Goal: Task Accomplishment & Management: Complete application form

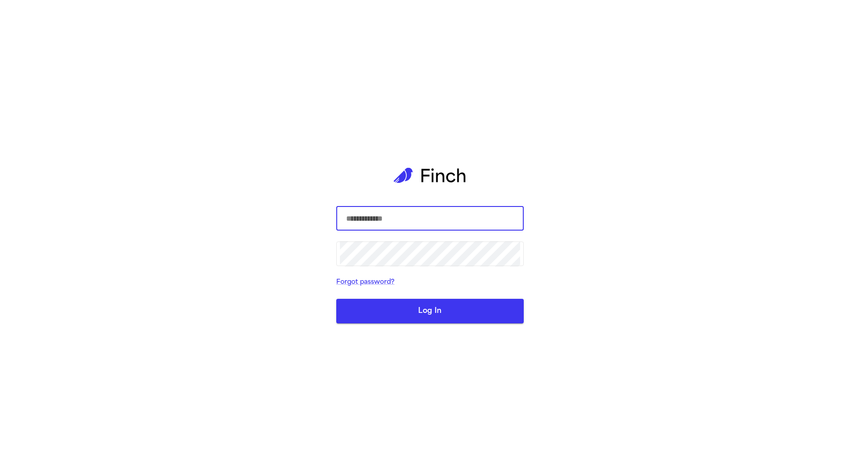
click at [0, 468] on com-1password-button at bounding box center [0, 468] width 0 height 0
type input "**********"
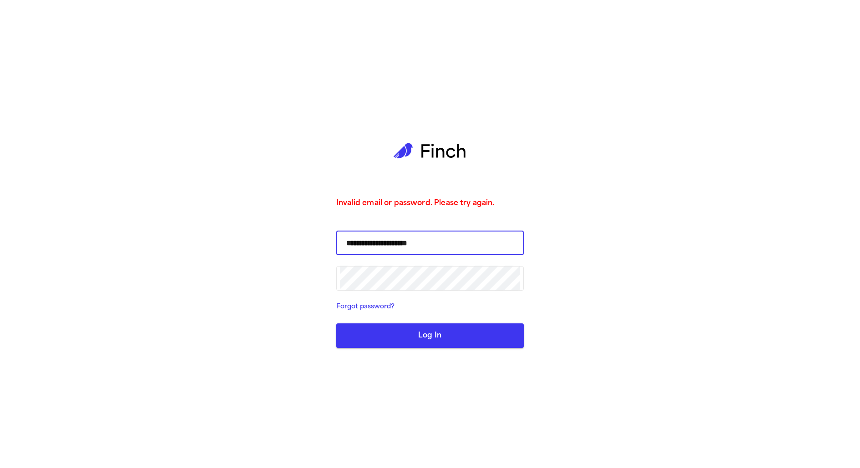
click at [436, 241] on input "**********" at bounding box center [430, 242] width 180 height 25
click at [140, 268] on div "**********" at bounding box center [430, 234] width 860 height 468
click at [422, 340] on button "Log In" at bounding box center [429, 335] width 187 height 25
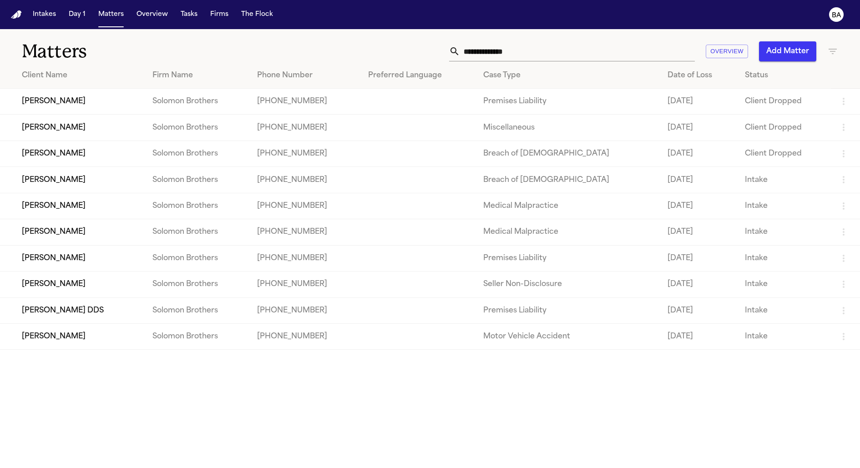
click at [118, 187] on td "Dawn Stevens" at bounding box center [72, 180] width 145 height 26
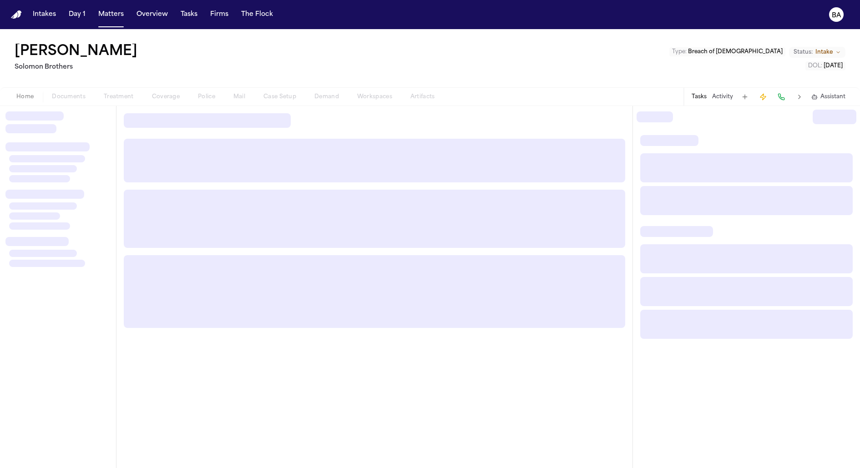
click at [272, 95] on div "Home Documents Treatment Coverage Police Mail Case Setup Demand Workspaces Arti…" at bounding box center [225, 96] width 437 height 11
click at [276, 96] on div "Home Documents Treatment Coverage Police Mail Case Setup Demand Workspaces Arti…" at bounding box center [225, 96] width 437 height 11
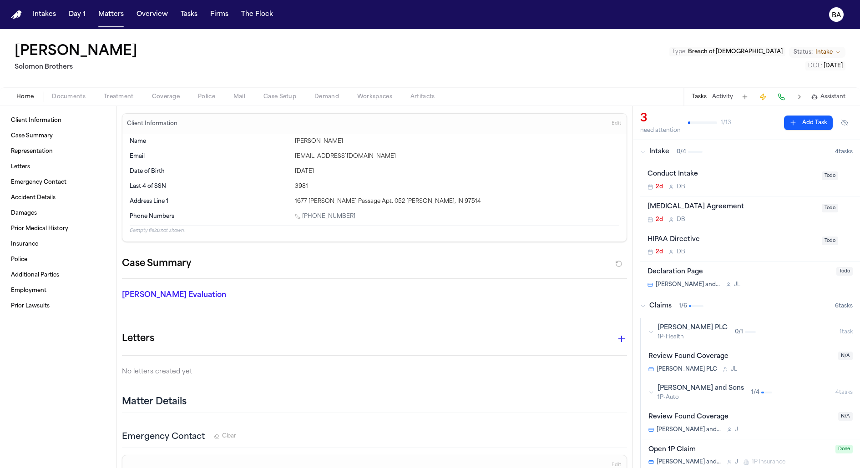
click at [261, 95] on button "Case Setup" at bounding box center [279, 96] width 51 height 11
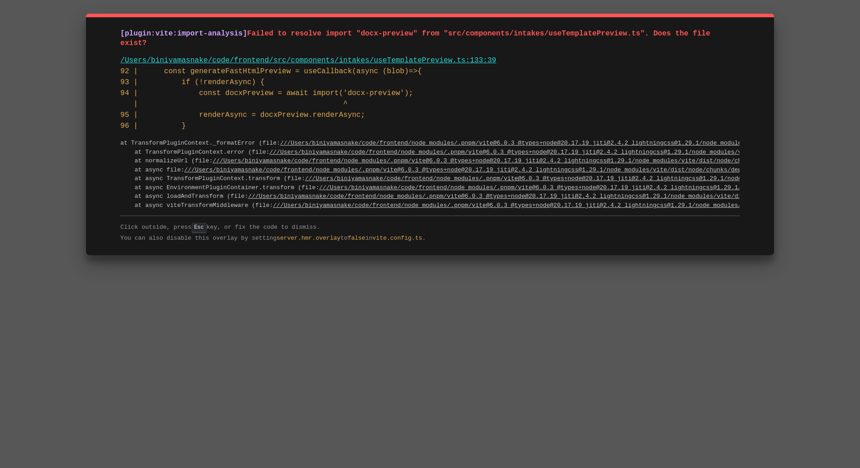
click at [245, 376] on div "[plugin:vite:import-analysis] Failed to resolve import "docx-preview" from "src…" at bounding box center [430, 234] width 860 height 468
click at [177, 329] on div "[plugin:vite:import-analysis] Failed to resolve import "docx-preview" from "src…" at bounding box center [430, 234] width 860 height 468
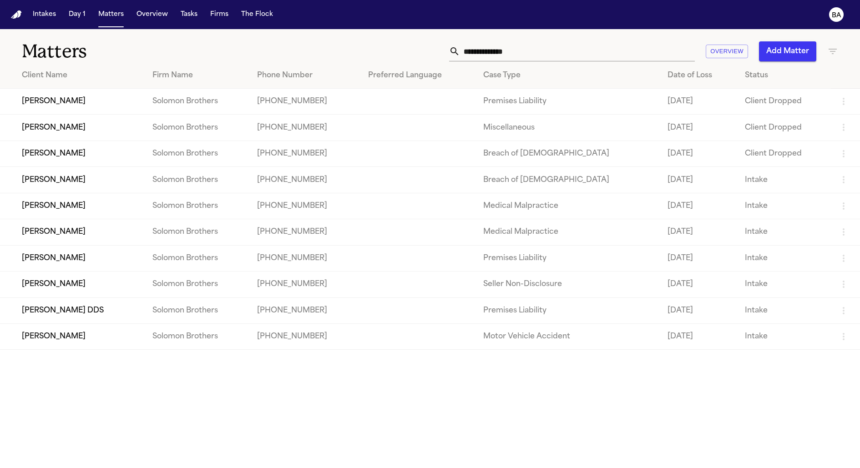
click at [95, 178] on td "Dawn Stevens" at bounding box center [72, 180] width 145 height 26
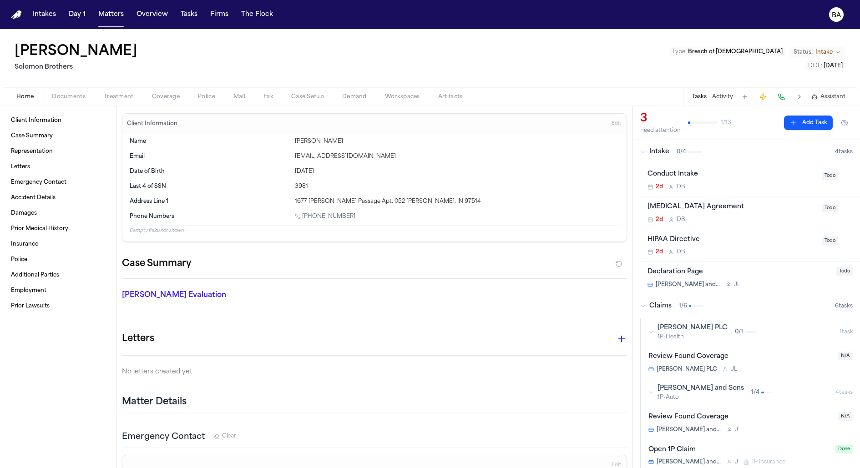
click at [315, 100] on span "Case Setup" at bounding box center [307, 96] width 33 height 7
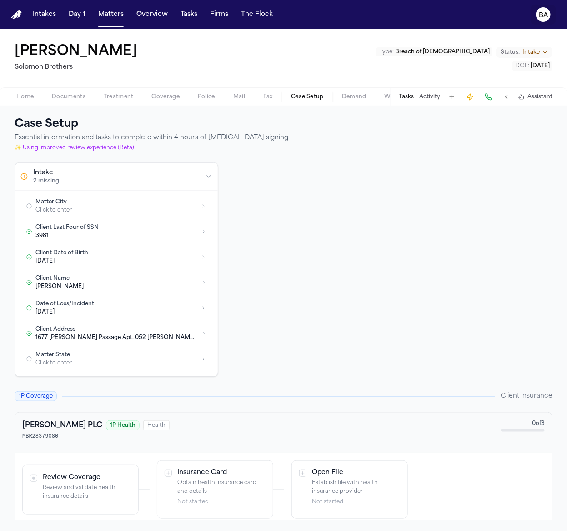
click at [544, 8] on icon "BA" at bounding box center [543, 14] width 15 height 15
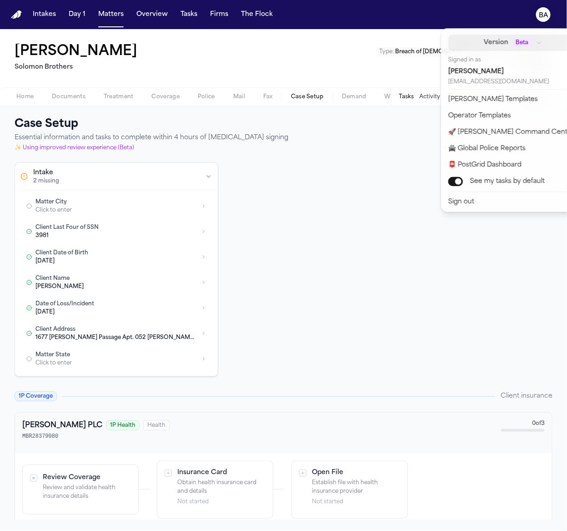
click at [536, 42] on icon "button" at bounding box center [539, 43] width 6 height 6
click at [252, 312] on div "Intake 2 missing Matter City Click to enter Client Last Four of SSN 3981 Client…" at bounding box center [284, 269] width 538 height 214
drag, startPoint x: 159, startPoint y: 182, endPoint x: 153, endPoint y: 197, distance: 17.2
click at [159, 182] on div "Intakes Day 1 Matters Overview Tasks Firms The Flock BA Dawn Stevens Solomon Br…" at bounding box center [283, 265] width 567 height 531
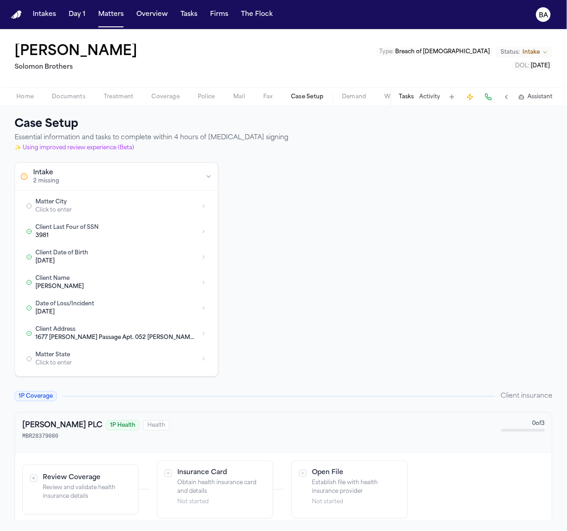
click at [150, 205] on div "Matter City Click to enter" at bounding box center [116, 205] width 162 height 15
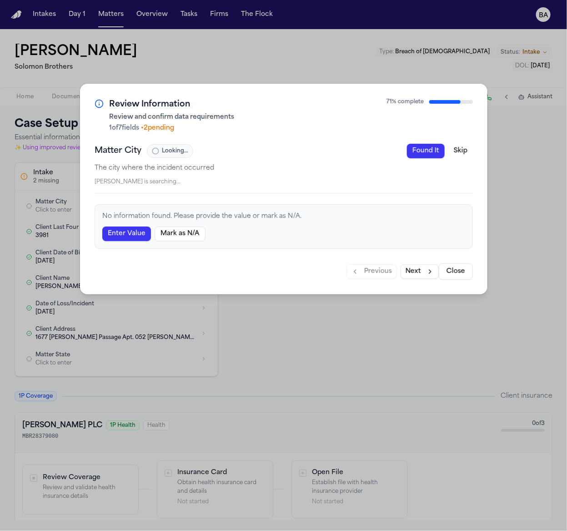
click at [403, 145] on div "Matter City Looking... Found It Skip" at bounding box center [284, 151] width 379 height 15
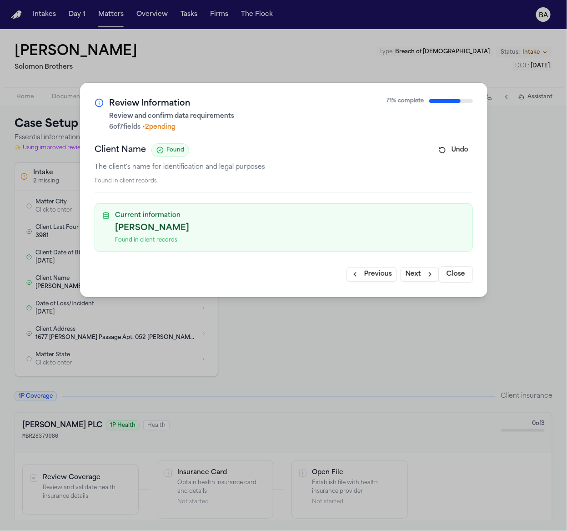
click at [450, 274] on button "Close" at bounding box center [456, 274] width 34 height 16
